Goal: Task Accomplishment & Management: Complete application form

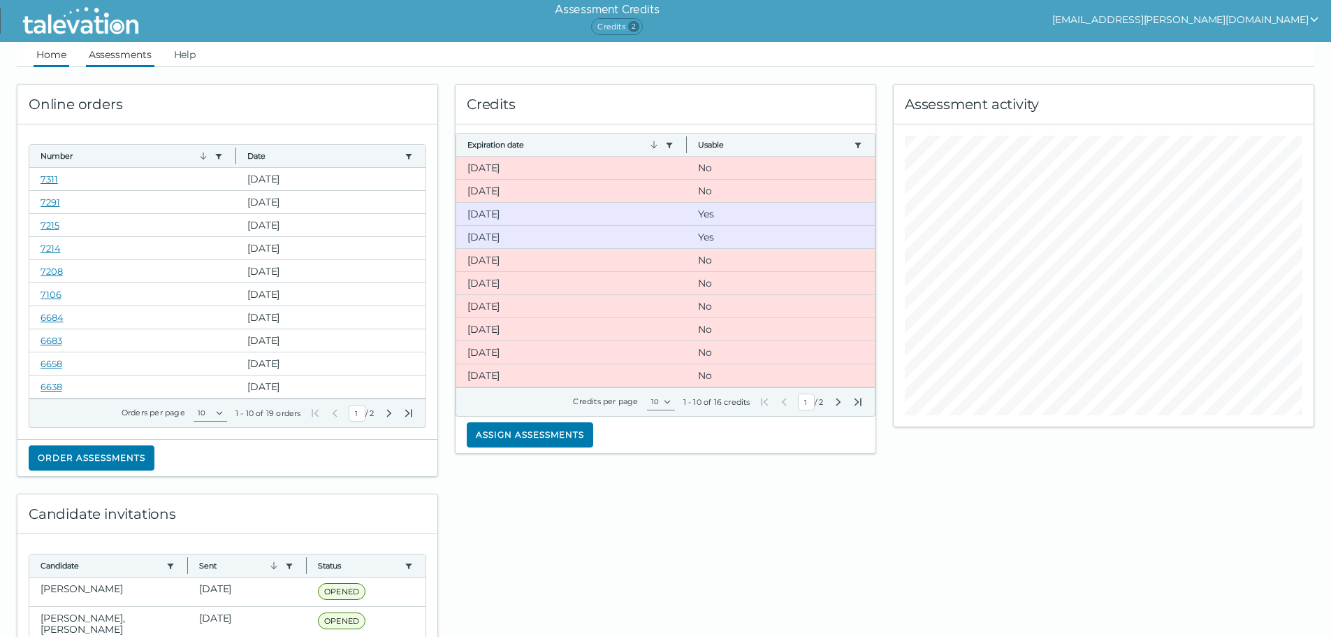
click at [110, 52] on link "Assessments" at bounding box center [120, 54] width 68 height 25
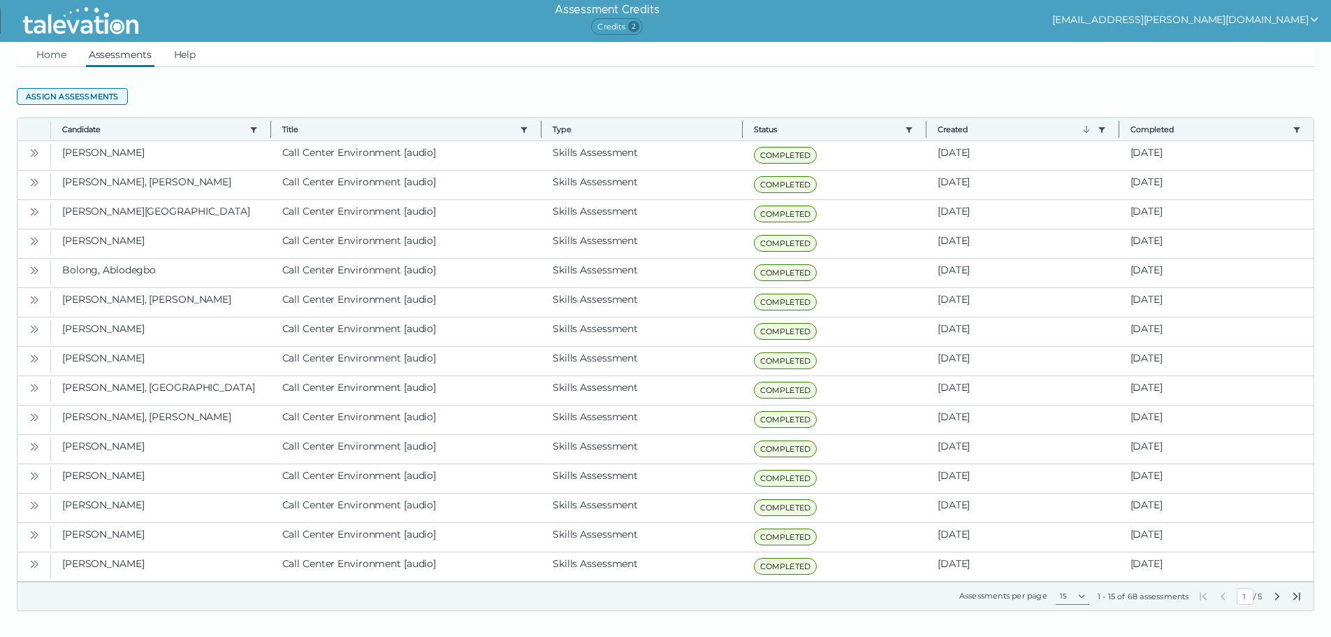
click at [94, 96] on button "Assign assessments" at bounding box center [72, 96] width 111 height 17
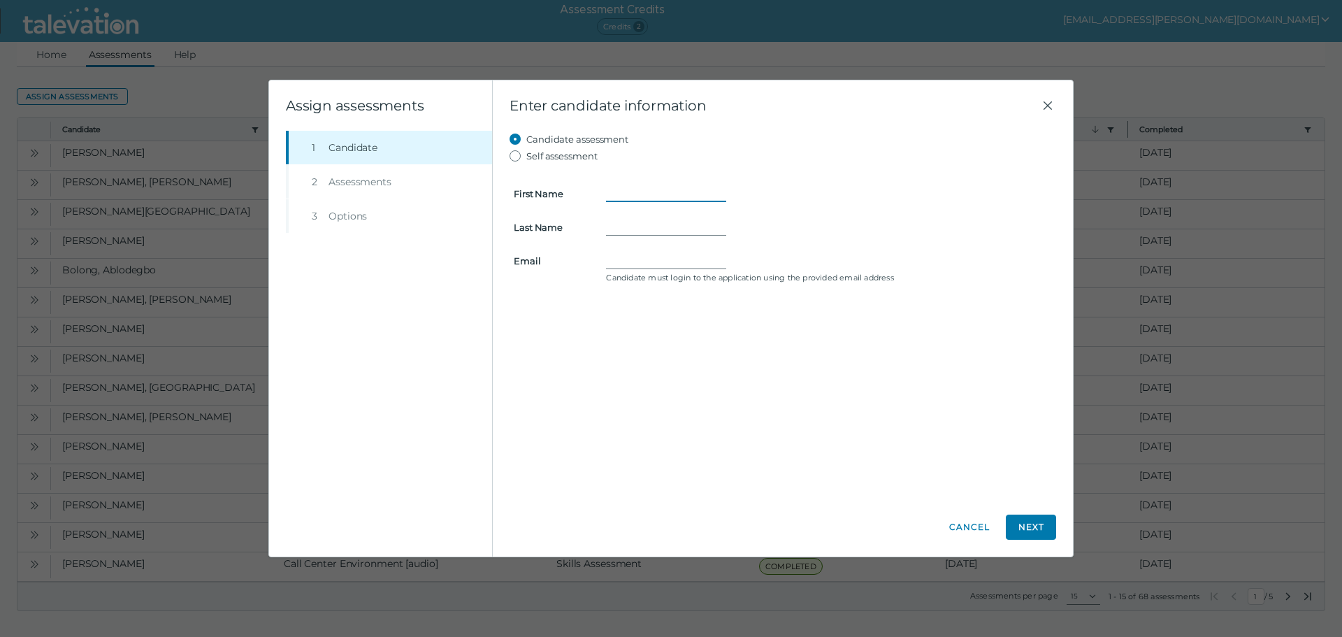
click at [630, 194] on input "First Name" at bounding box center [666, 193] width 120 height 17
type input "Taurus"
type input "Johnson"
type input "taurus.johnson89@gmail.com"
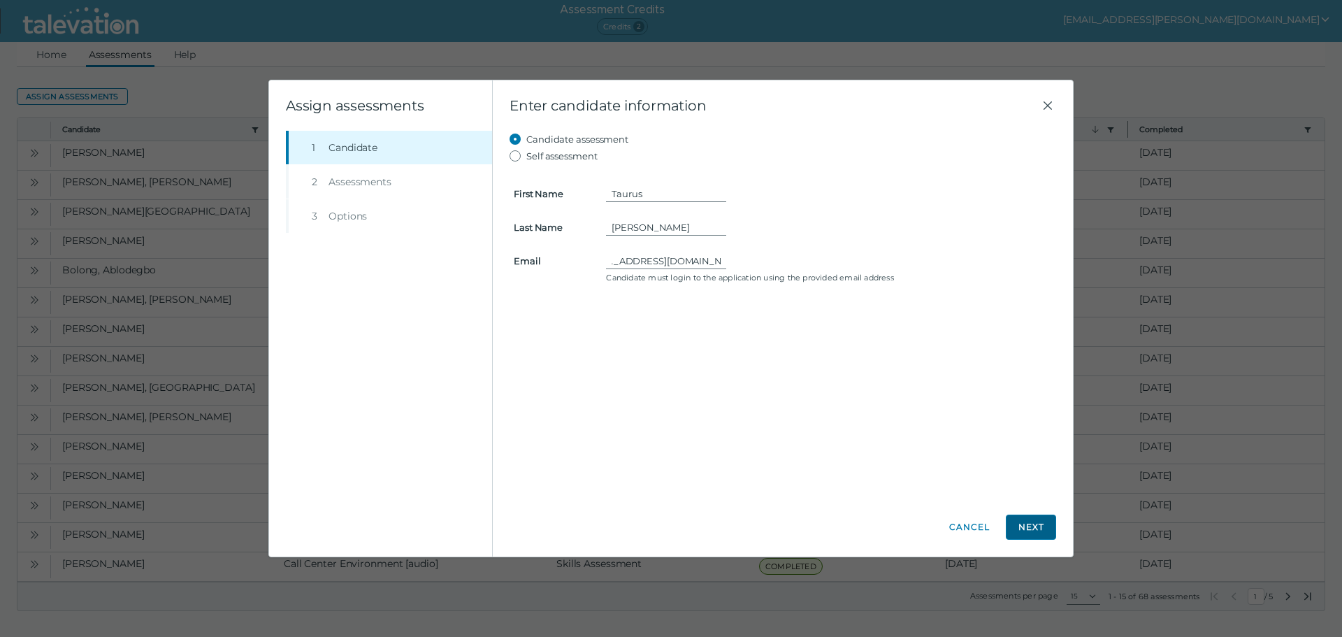
click at [1033, 527] on button "Next" at bounding box center [1031, 526] width 50 height 25
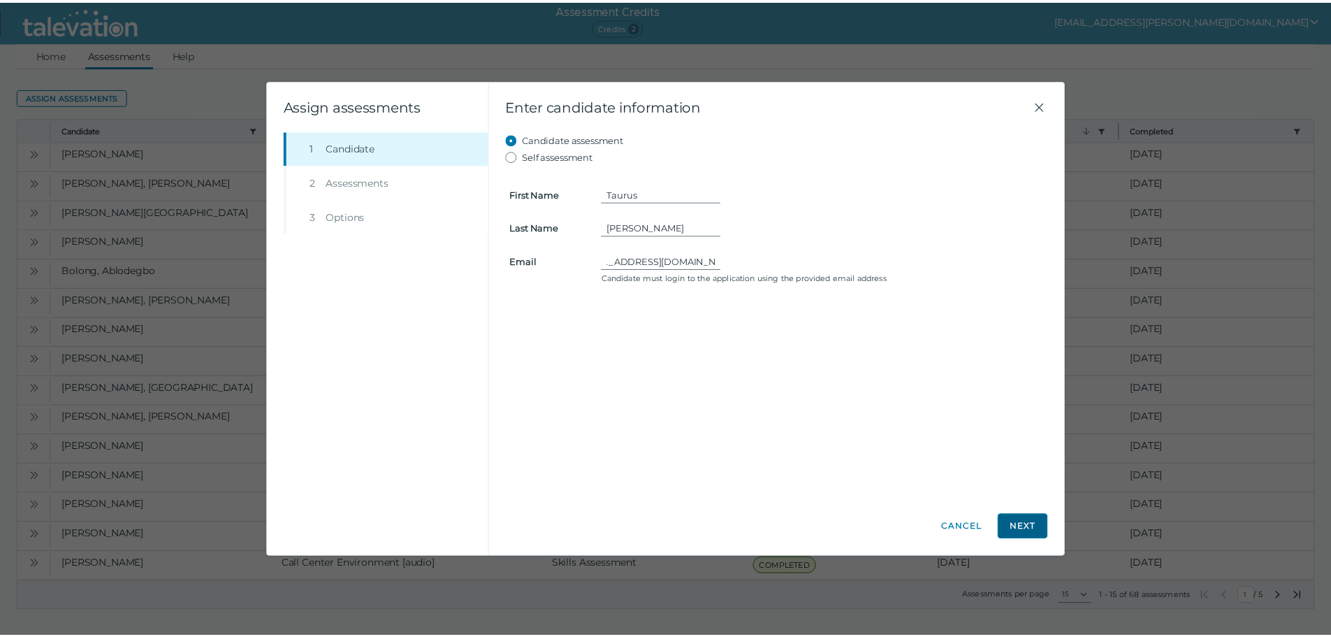
scroll to position [0, 0]
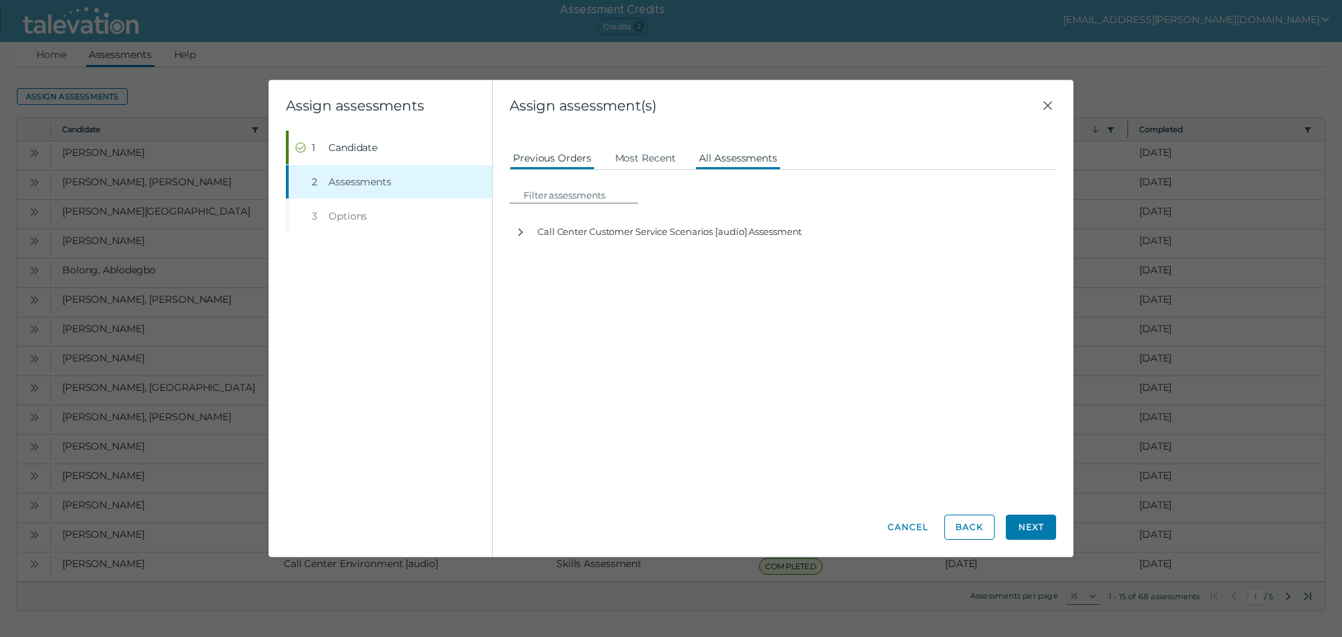
click at [748, 164] on button "All Assessments" at bounding box center [737, 157] width 85 height 25
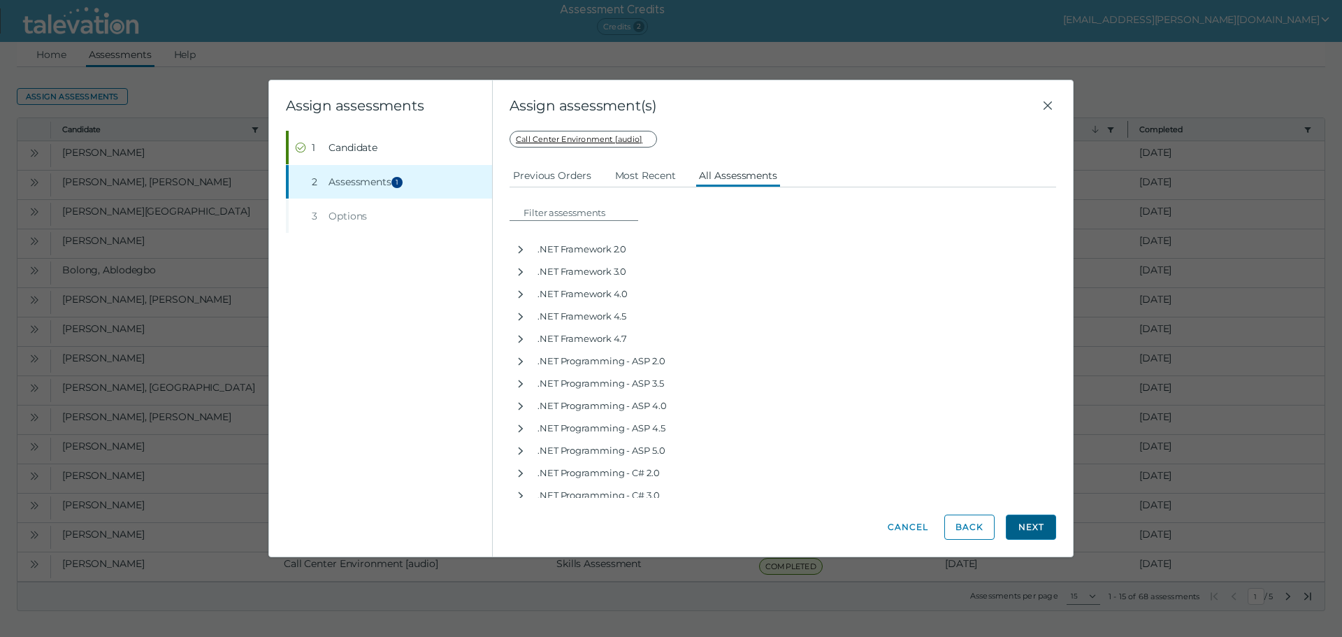
click at [1027, 525] on button "Next" at bounding box center [1031, 526] width 50 height 25
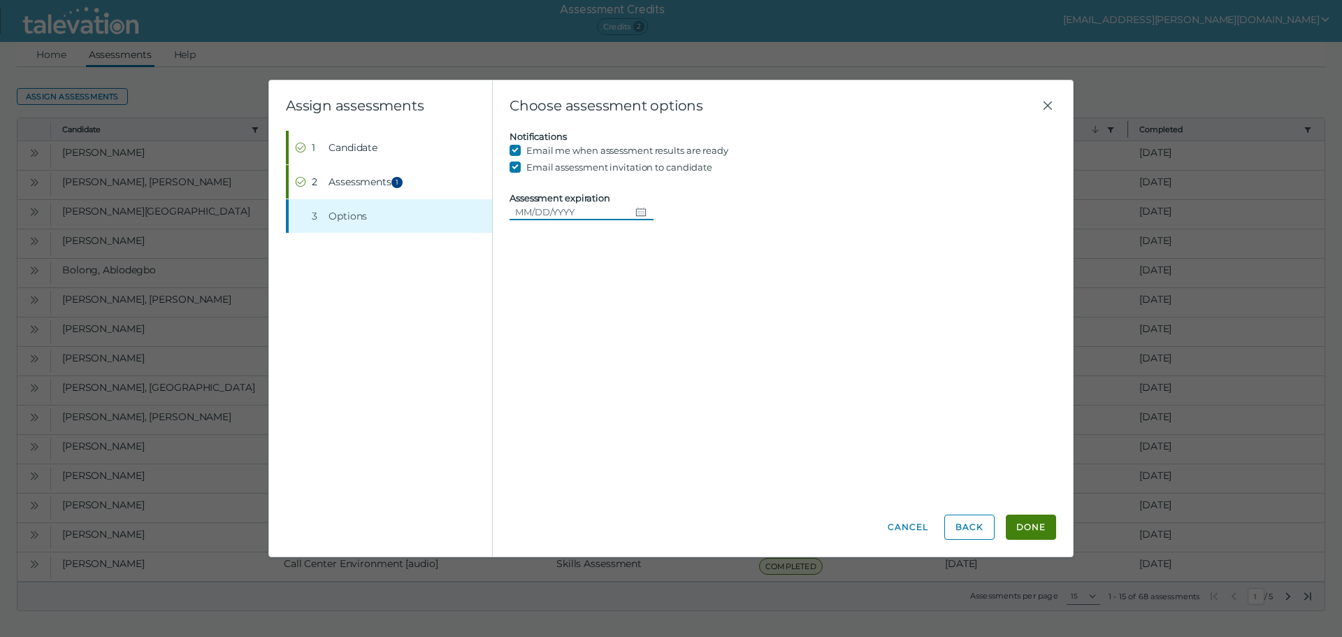
click at [567, 204] on input "Assessment expiration" at bounding box center [569, 211] width 120 height 17
drag, startPoint x: 726, startPoint y: 233, endPoint x: 966, endPoint y: 469, distance: 337.0
click at [727, 233] on div "Candidate assessment Self assessment First Name Taurus Last Name Johnson Email …" at bounding box center [782, 314] width 546 height 367
click at [1042, 530] on button "Done" at bounding box center [1031, 526] width 50 height 25
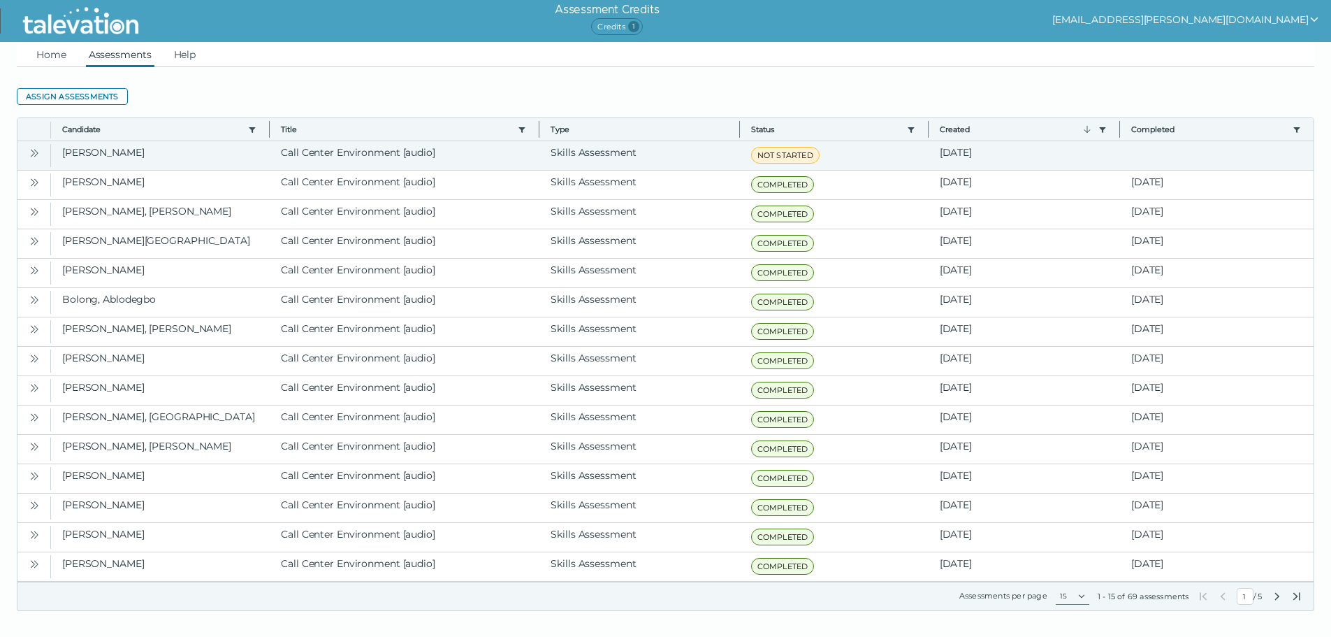
click at [39, 152] on button "Open" at bounding box center [34, 152] width 17 height 17
